Goal: Navigation & Orientation: Find specific page/section

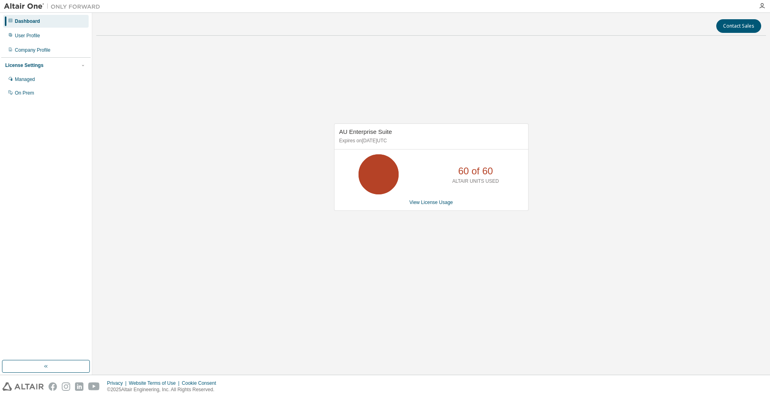
click at [36, 27] on div "Dashboard" at bounding box center [45, 21] width 85 height 13
